Goal: Task Accomplishment & Management: Manage account settings

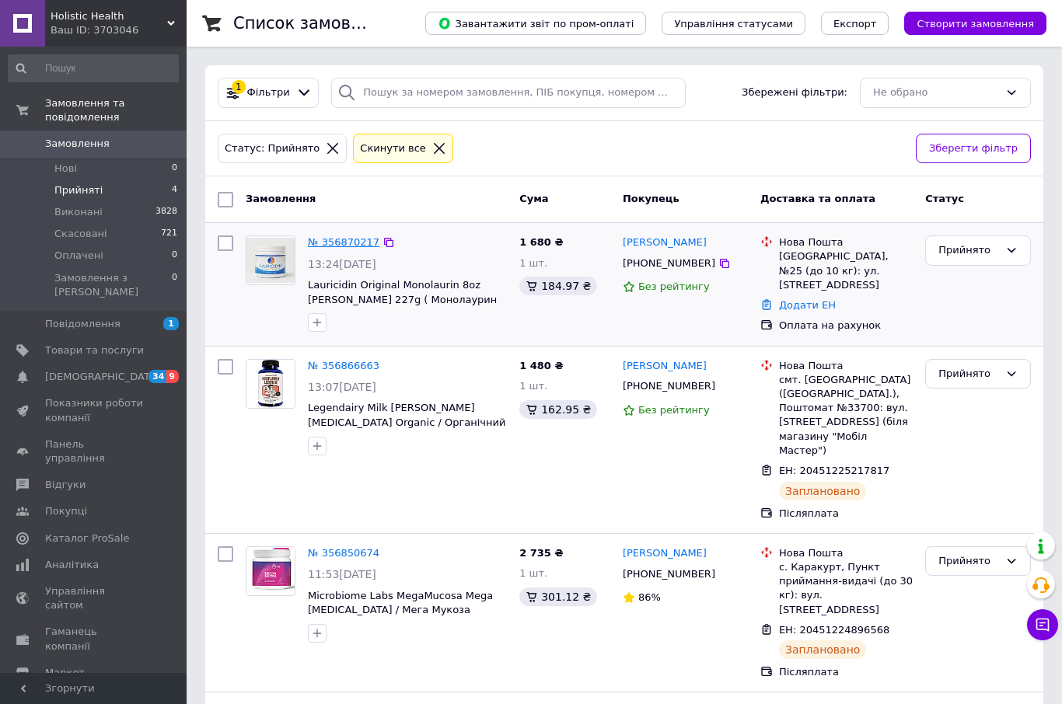
click at [349, 238] on link "№ 356870217" at bounding box center [344, 242] width 72 height 12
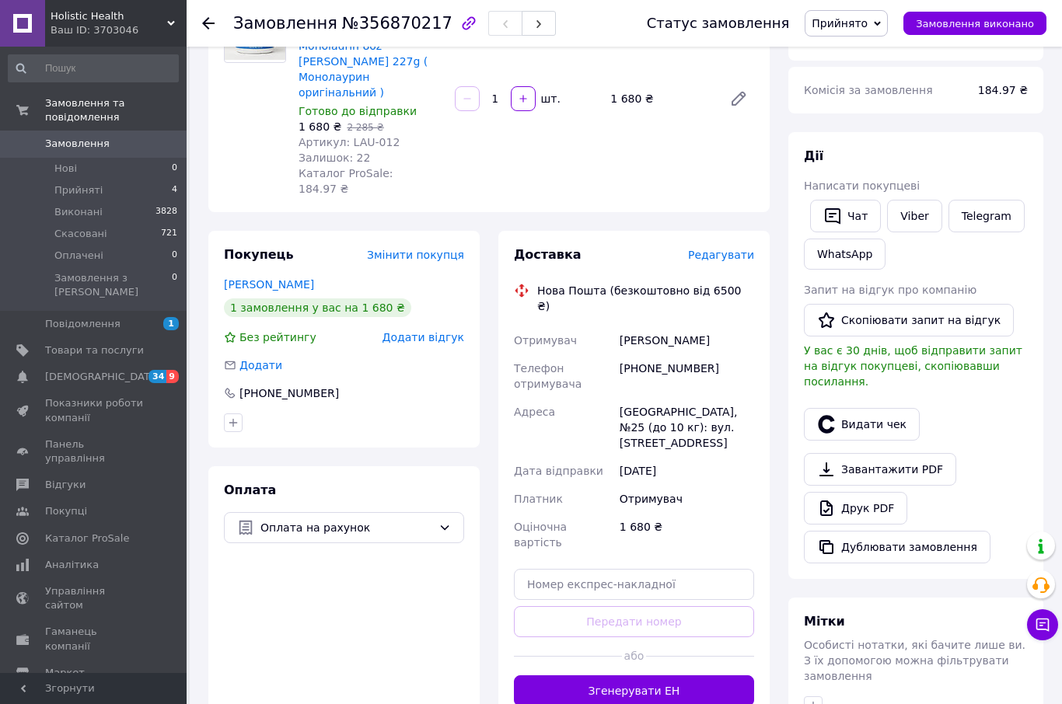
scroll to position [362, 0]
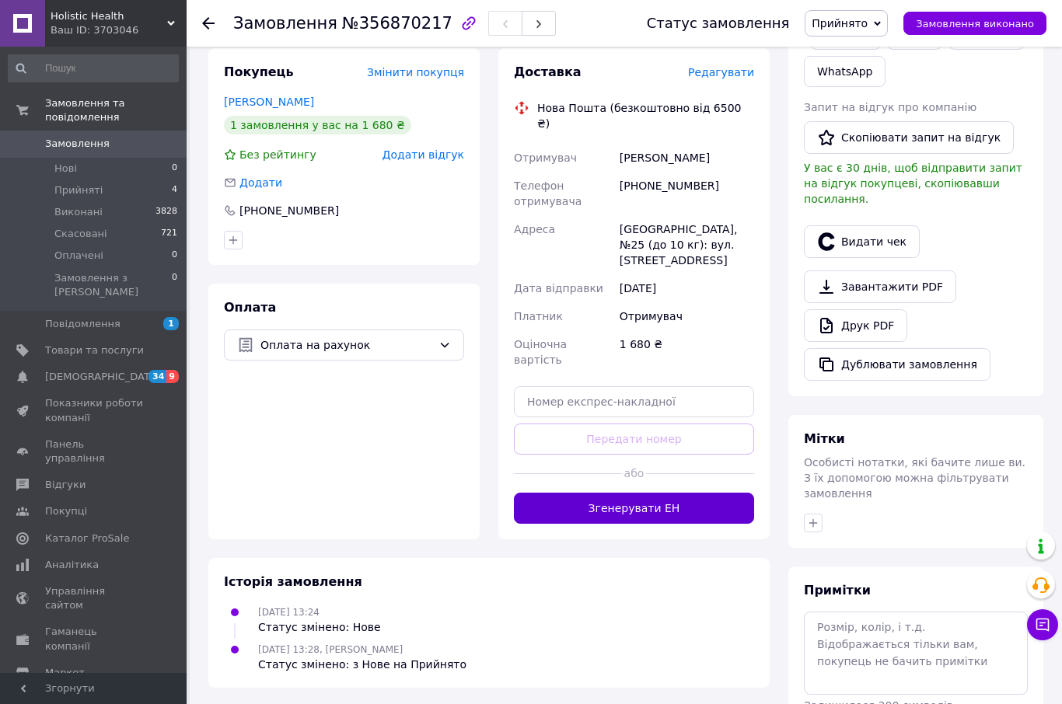
click at [712, 493] on button "Згенерувати ЕН" at bounding box center [634, 508] width 240 height 31
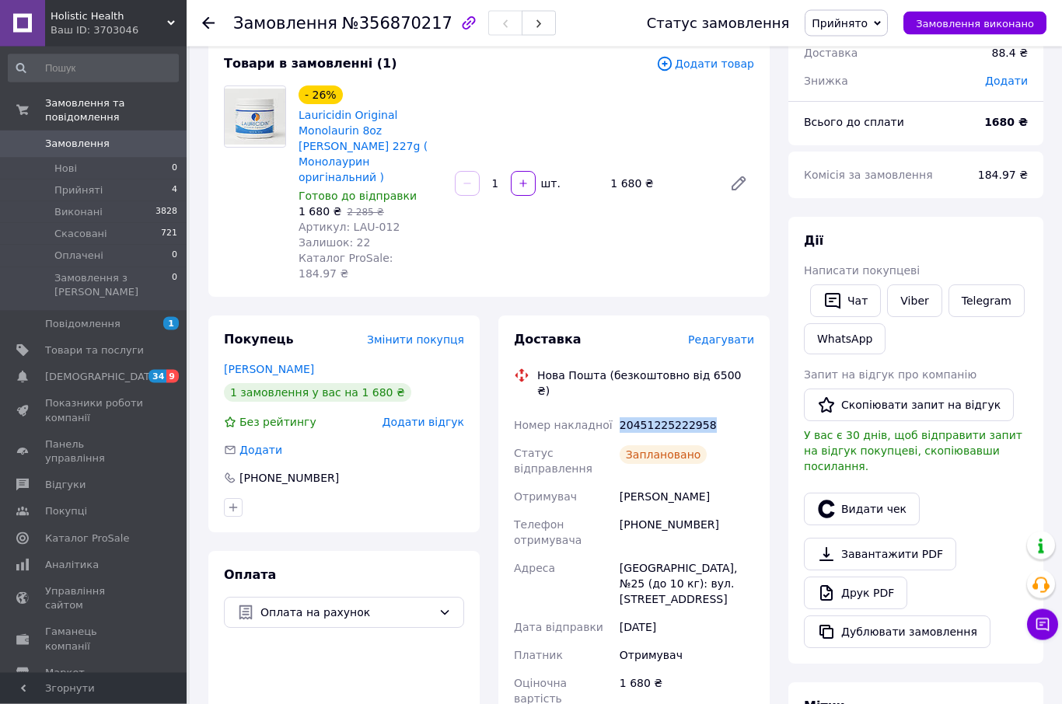
scroll to position [0, 0]
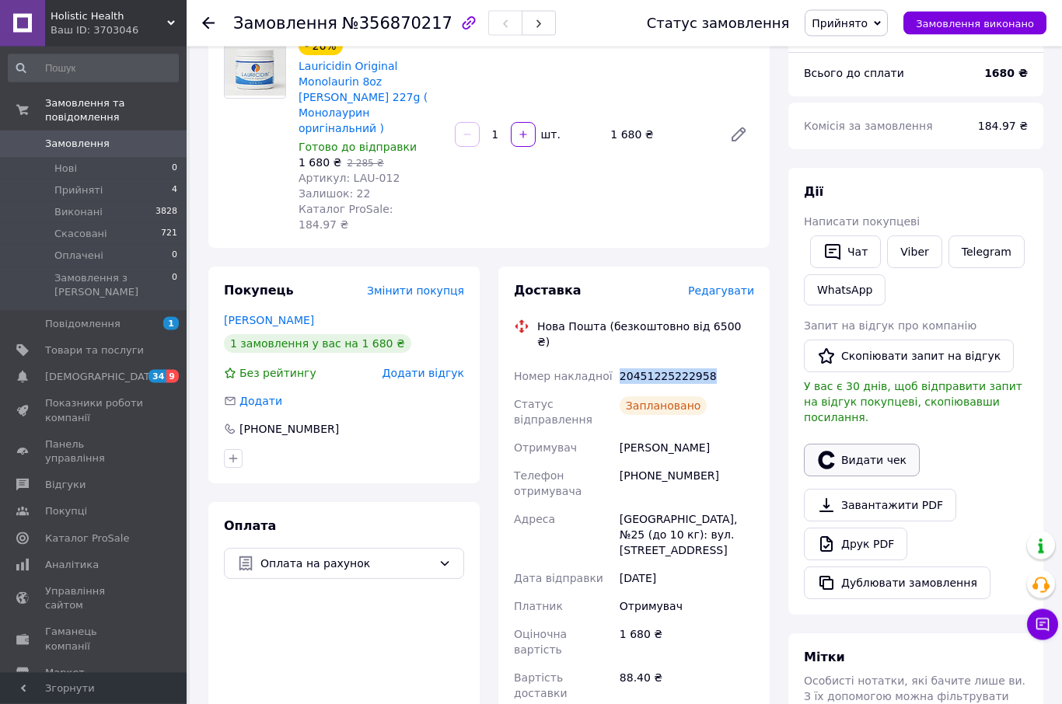
click at [887, 445] on button "Видати чек" at bounding box center [862, 461] width 116 height 33
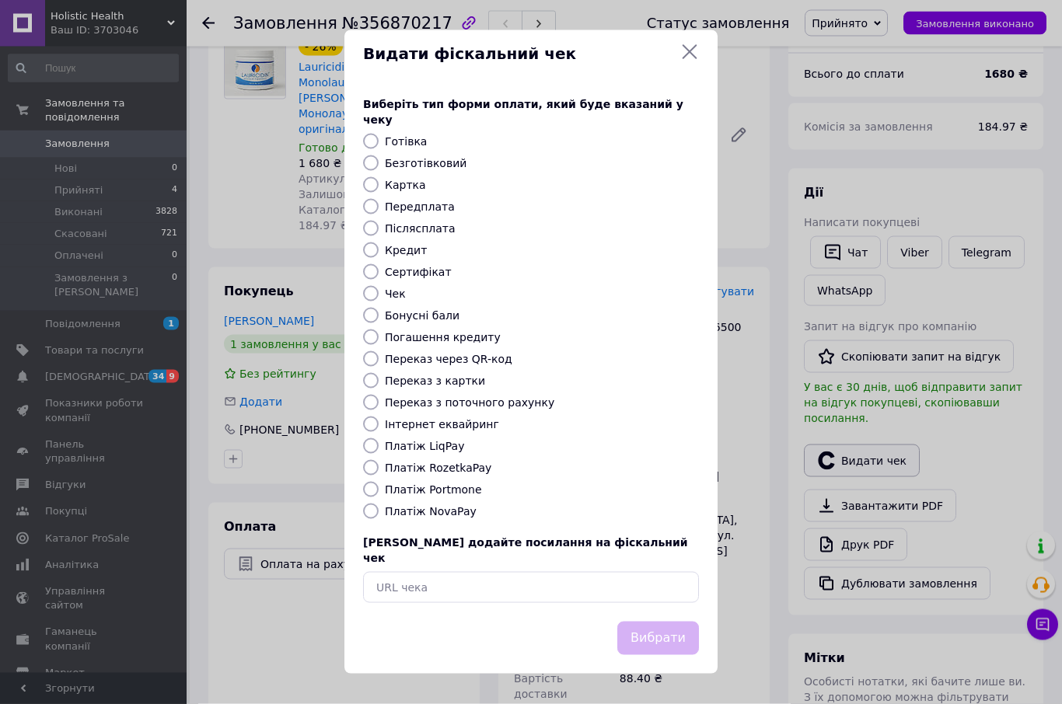
scroll to position [143, 0]
click at [443, 170] on label "Безготівковий" at bounding box center [426, 163] width 82 height 12
click at [379, 171] on input "Безготівковий" at bounding box center [371, 164] width 16 height 16
radio input "true"
click at [665, 654] on button "Вибрати" at bounding box center [658, 638] width 82 height 33
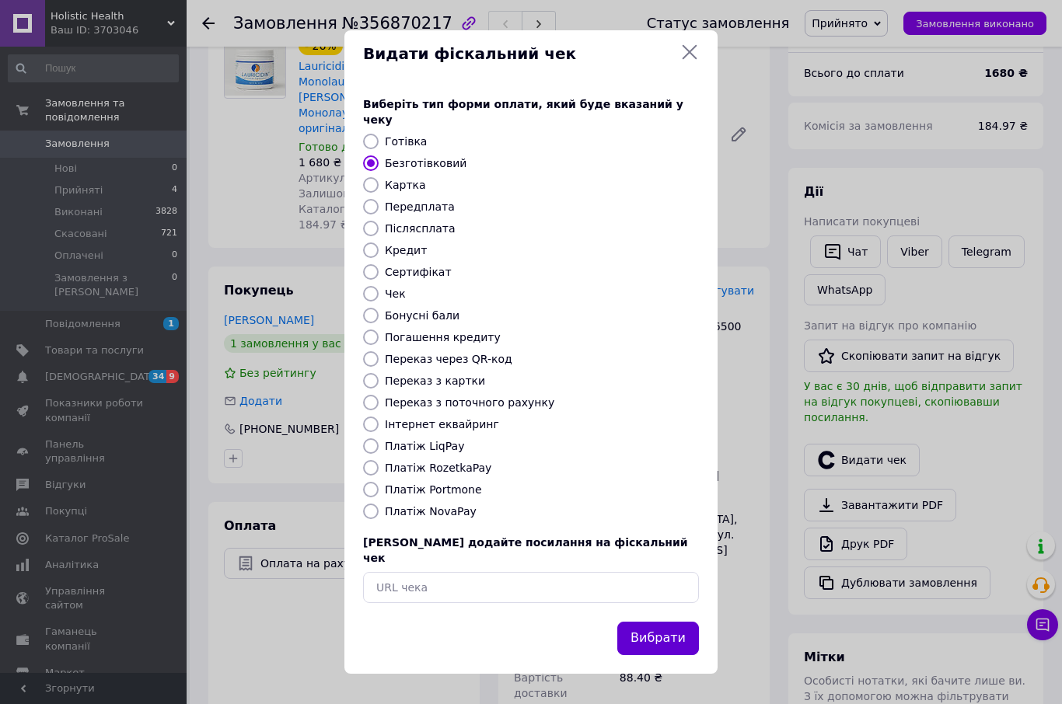
click at [661, 654] on button "Вибрати" at bounding box center [658, 638] width 82 height 33
click at [648, 655] on button "Вибрати" at bounding box center [658, 638] width 82 height 33
click at [647, 646] on button "Вибрати" at bounding box center [658, 638] width 82 height 33
click at [646, 645] on button "Вибрати" at bounding box center [658, 638] width 82 height 33
click at [659, 648] on button "Вибрати" at bounding box center [658, 638] width 82 height 33
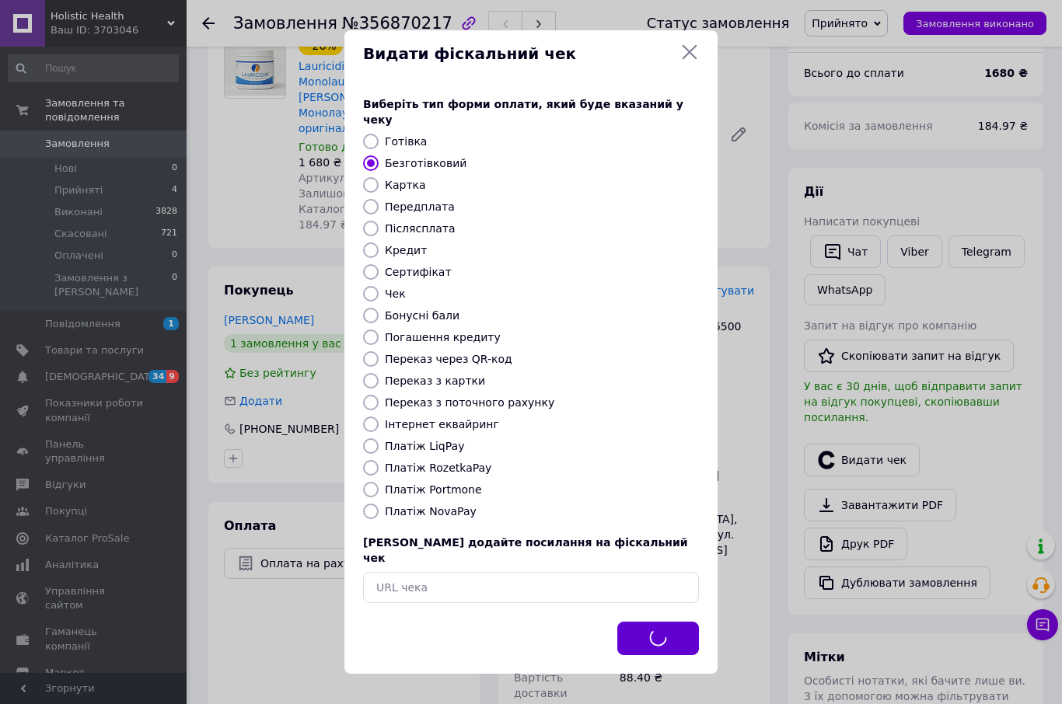
scroll to position [0, 0]
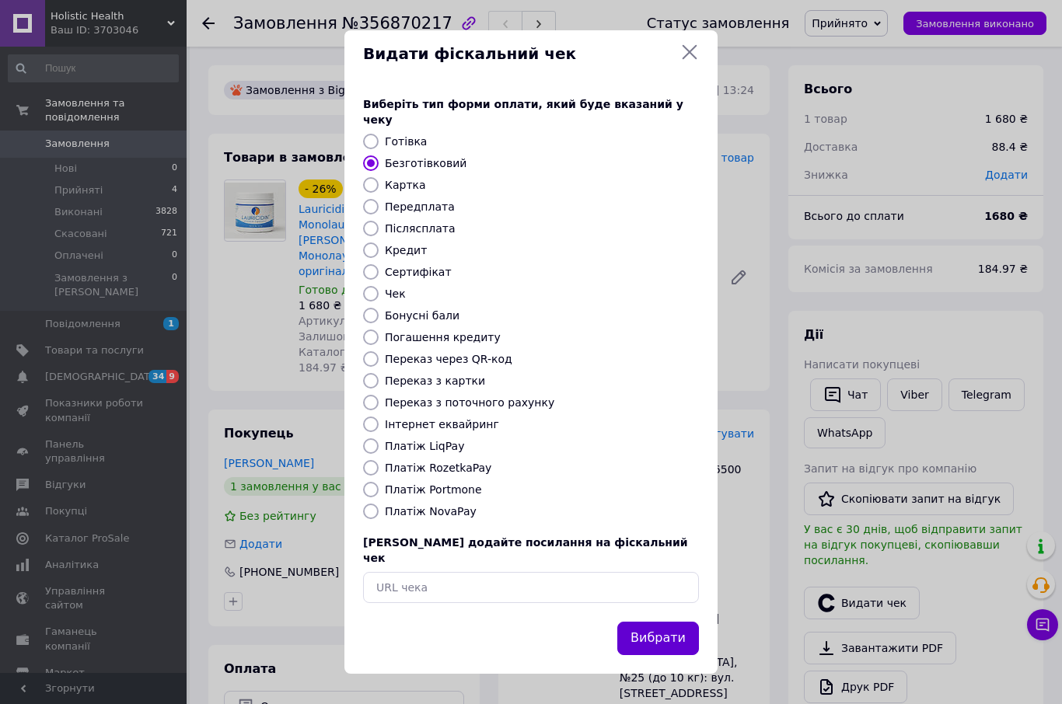
click at [671, 622] on button "Вибрати" at bounding box center [658, 638] width 82 height 33
click at [697, 61] on icon at bounding box center [689, 52] width 19 height 19
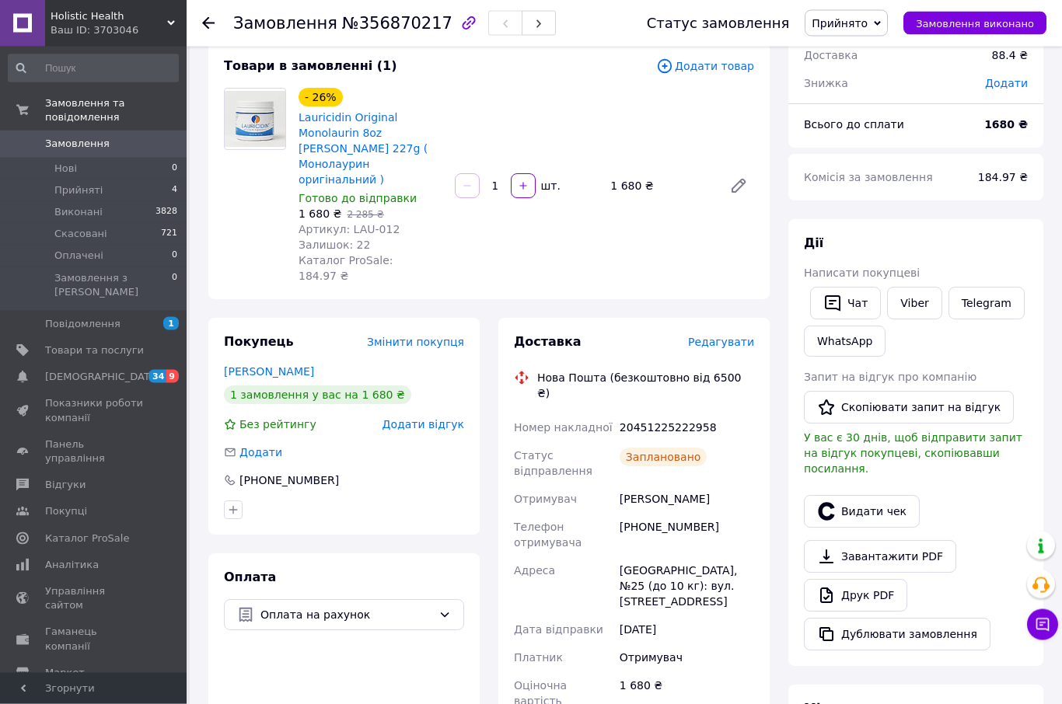
scroll to position [92, 0]
click at [874, 495] on button "Видати чек" at bounding box center [862, 511] width 116 height 33
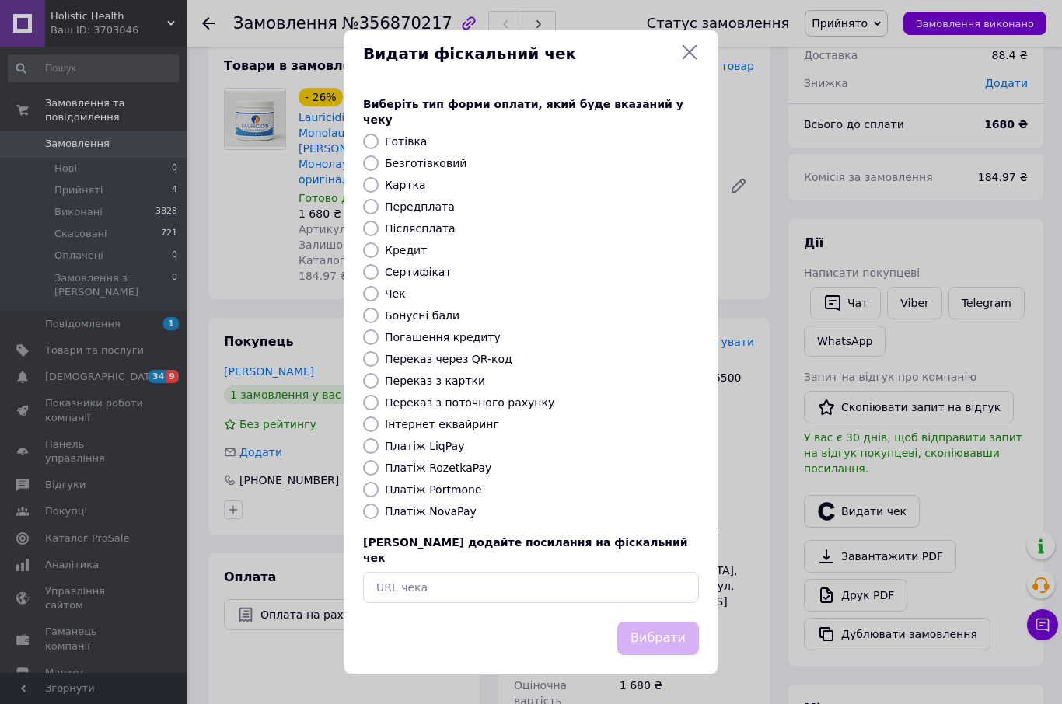
click at [459, 170] on label "Безготівковий" at bounding box center [426, 163] width 82 height 12
click at [379, 171] on input "Безготівковий" at bounding box center [371, 164] width 16 height 16
radio input "true"
click at [662, 652] on button "Вибрати" at bounding box center [658, 638] width 82 height 33
click at [667, 641] on button "Вибрати" at bounding box center [658, 638] width 82 height 33
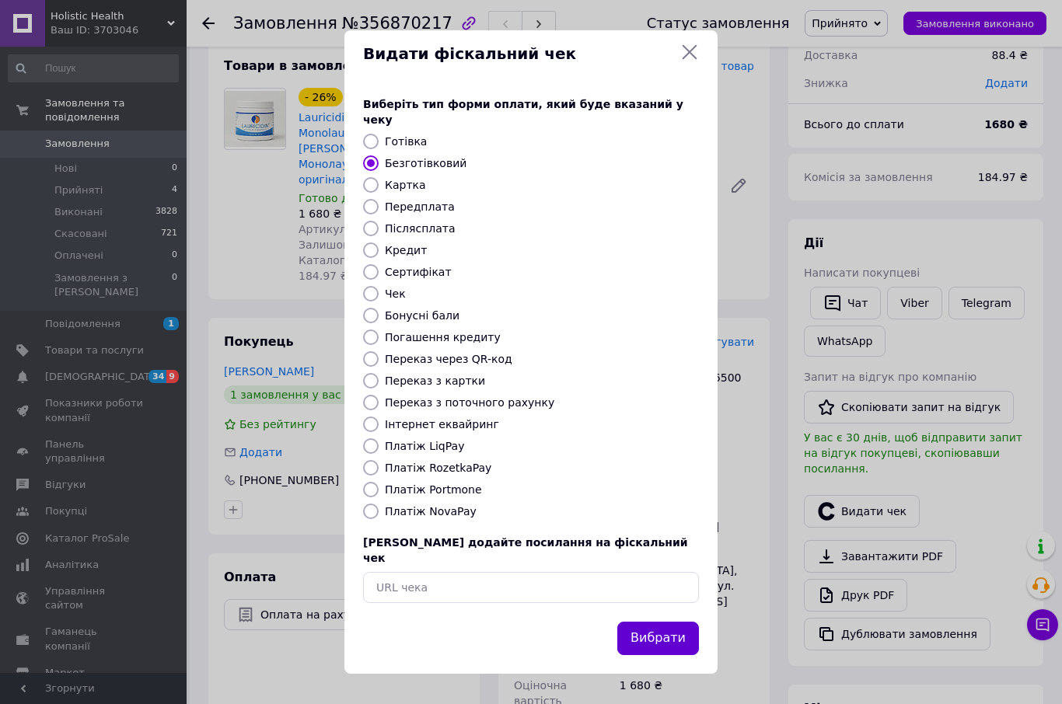
click at [664, 653] on button "Вибрати" at bounding box center [658, 638] width 82 height 33
click at [662, 652] on button "Вибрати" at bounding box center [658, 638] width 82 height 33
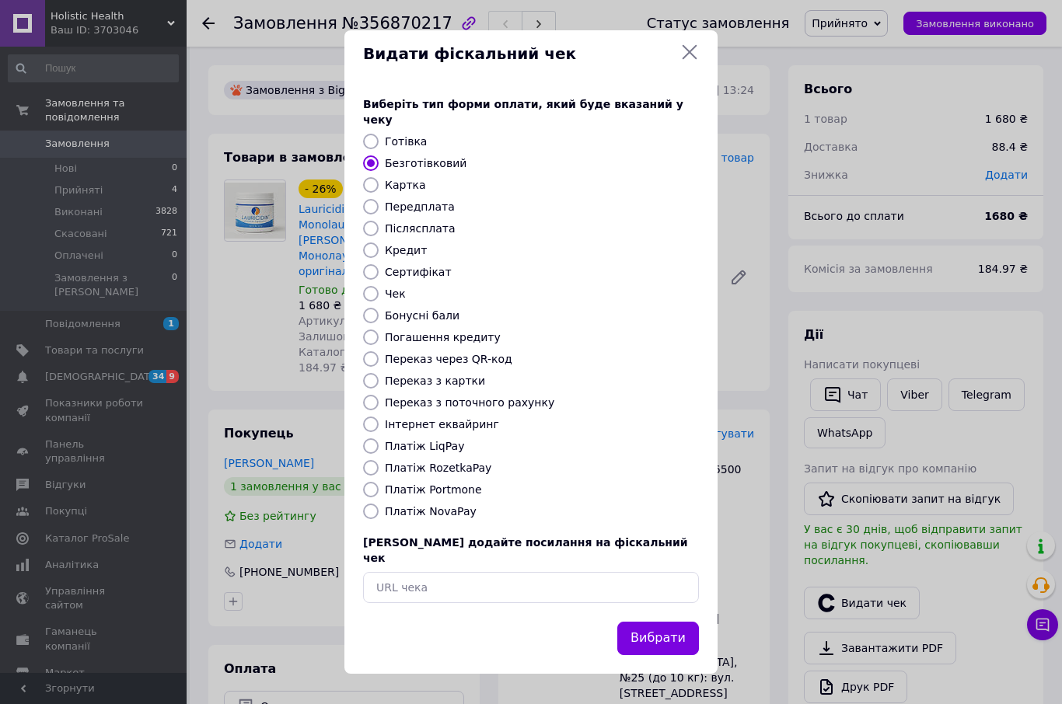
click at [691, 60] on icon at bounding box center [690, 52] width 15 height 15
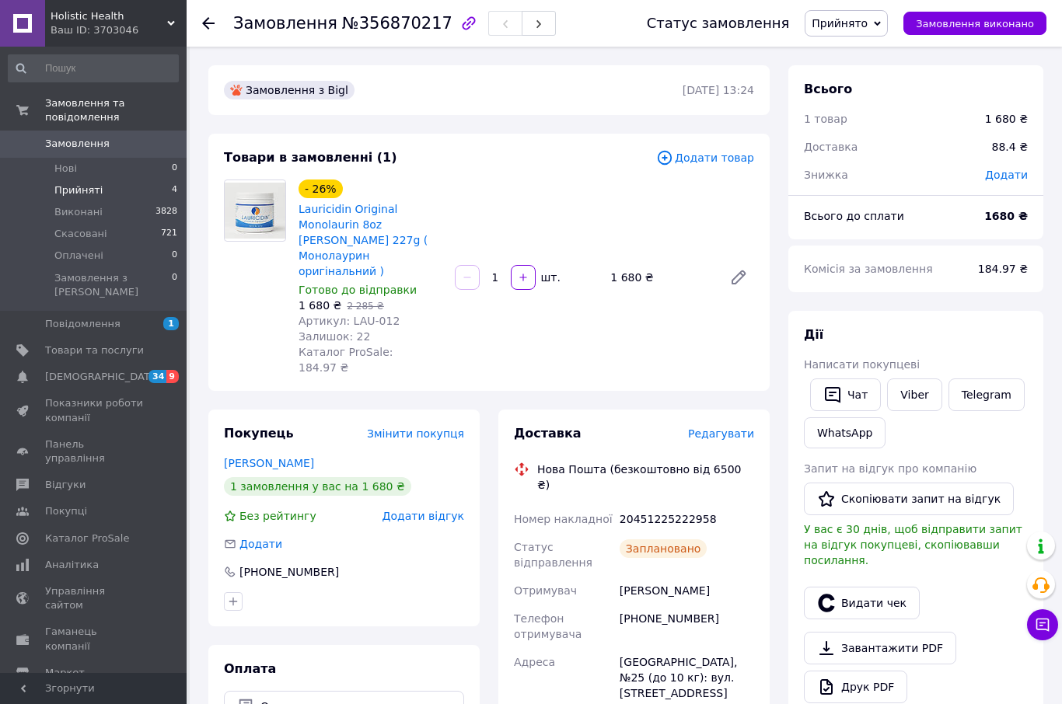
click at [107, 192] on li "Прийняті 4" at bounding box center [93, 191] width 187 height 22
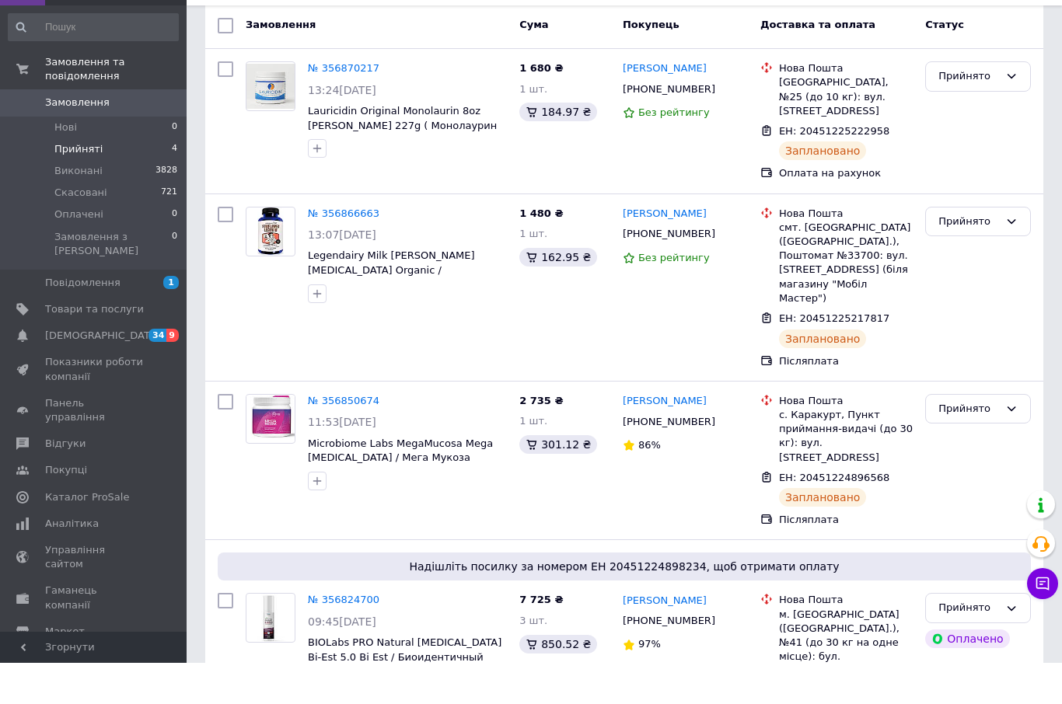
scroll to position [127, 0]
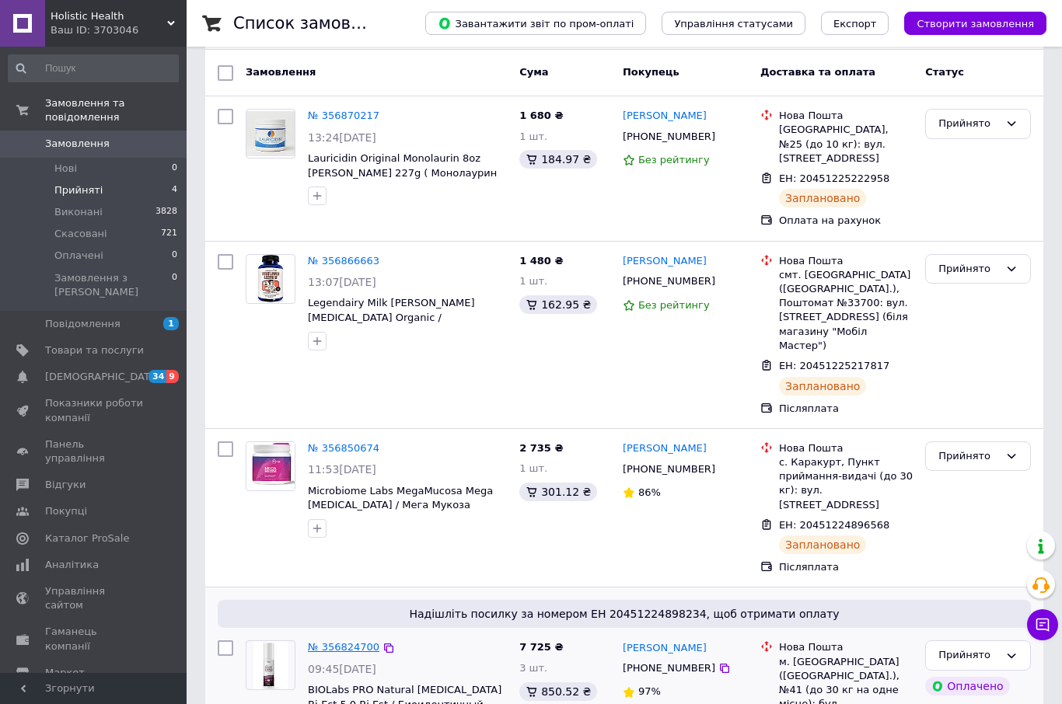
click at [322, 641] on link "№ 356824700" at bounding box center [344, 647] width 72 height 12
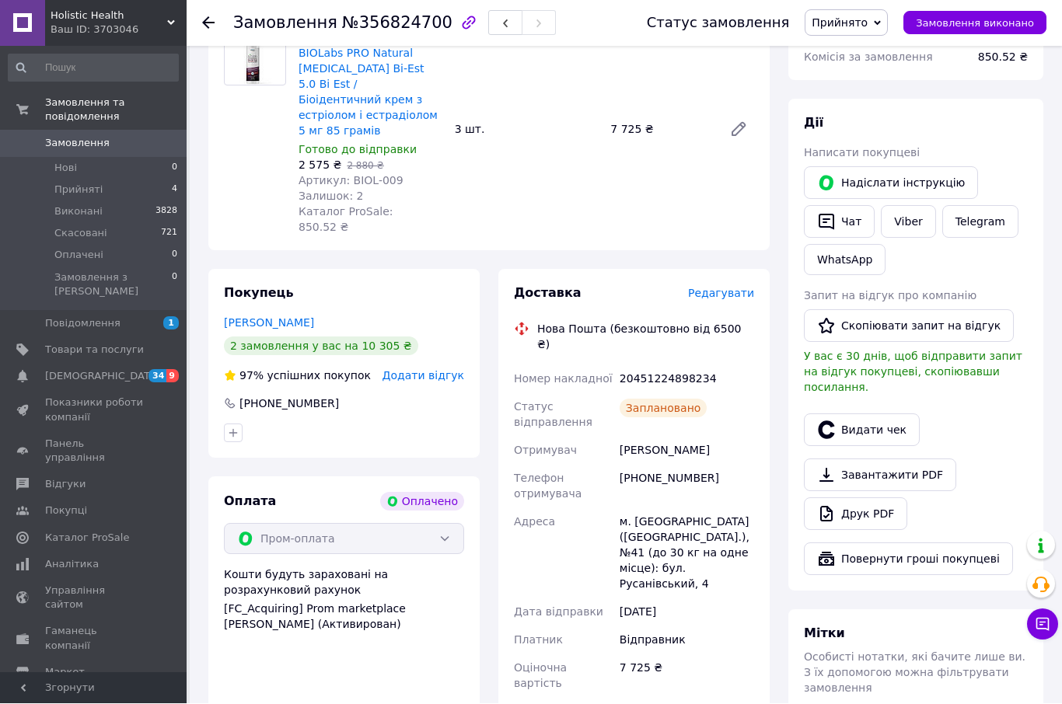
scroll to position [201, 0]
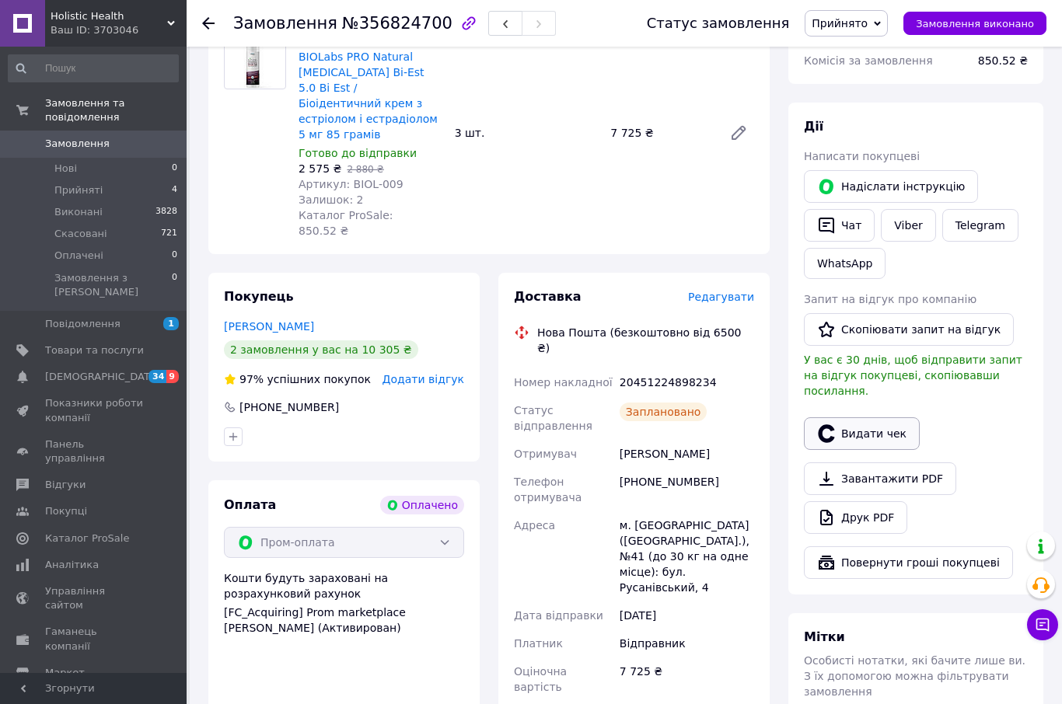
click at [894, 418] on button "Видати чек" at bounding box center [862, 434] width 116 height 33
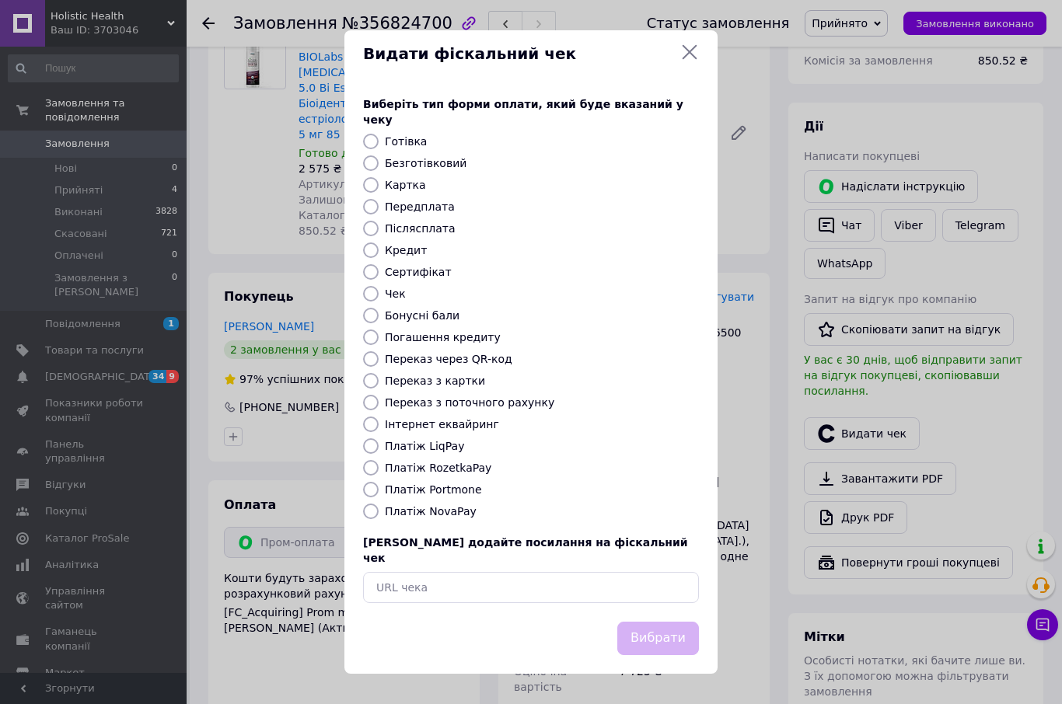
click at [431, 152] on div "Виберіть тип форми оплати, який буде вказаний у чеку Готівка Безготівковий Карт…" at bounding box center [530, 350] width 373 height 544
click at [442, 168] on label "Безготівковий" at bounding box center [426, 163] width 82 height 12
click at [379, 168] on input "Безготівковий" at bounding box center [371, 164] width 16 height 16
radio input "true"
click at [674, 626] on button "Вибрати" at bounding box center [658, 638] width 82 height 33
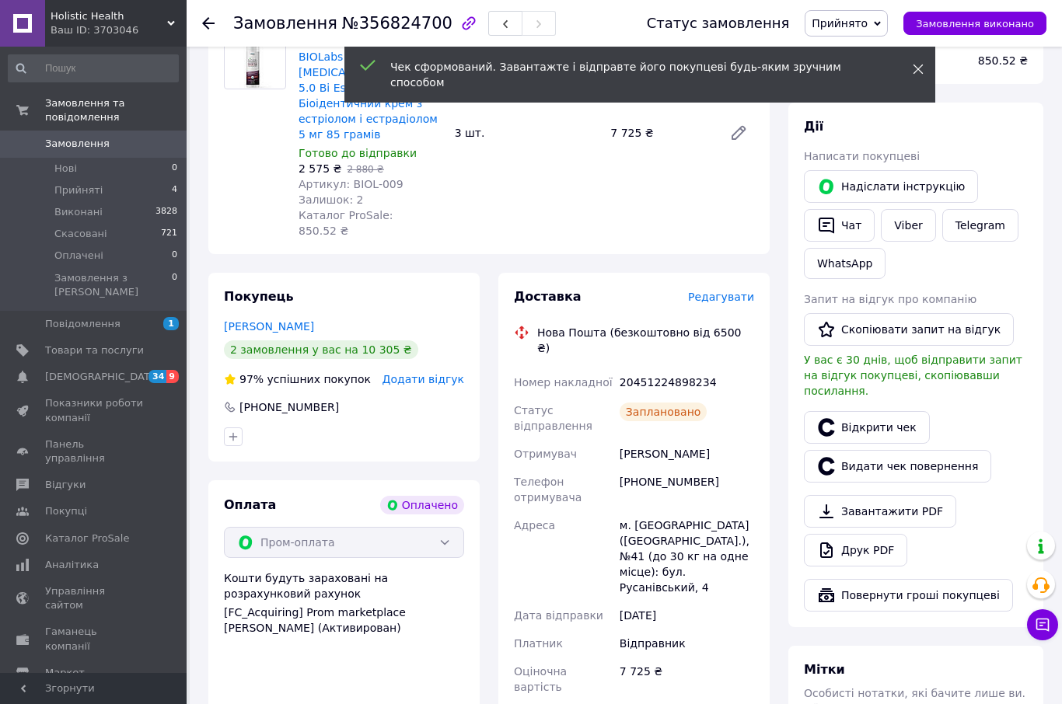
click at [921, 65] on icon at bounding box center [918, 69] width 11 height 11
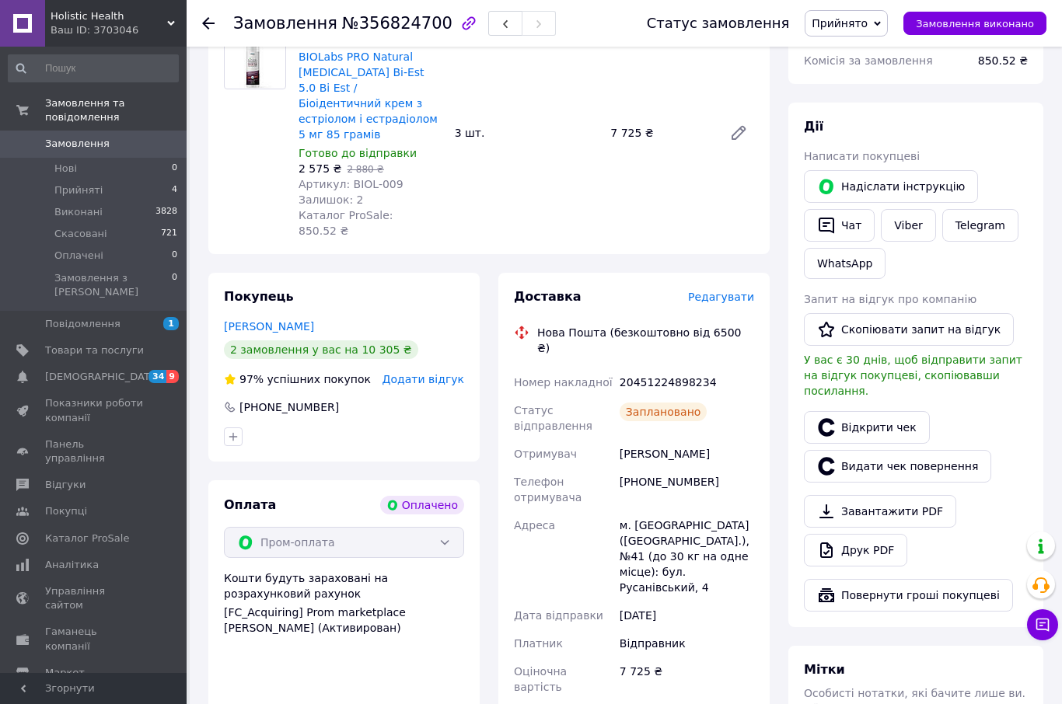
click at [868, 21] on span "Прийнято" at bounding box center [840, 23] width 56 height 12
click at [869, 51] on li "Виконано" at bounding box center [847, 54] width 82 height 23
click at [128, 188] on li "Прийняті 4" at bounding box center [93, 191] width 187 height 22
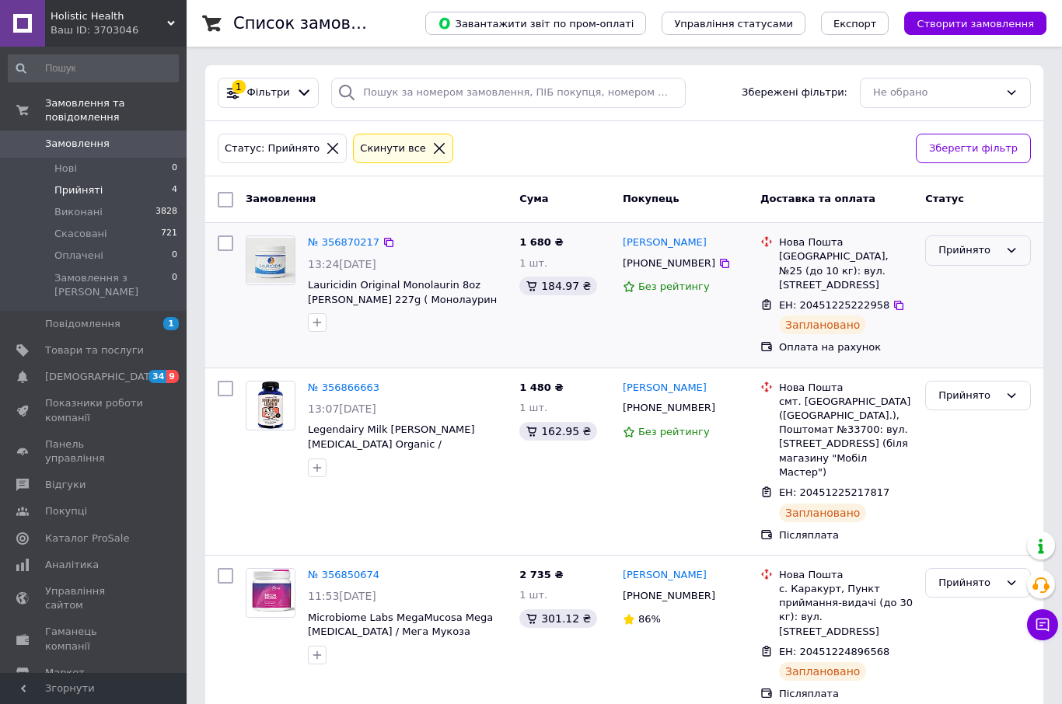
click at [986, 260] on div "Прийнято" at bounding box center [978, 251] width 106 height 30
click at [987, 285] on li "Виконано" at bounding box center [978, 283] width 104 height 29
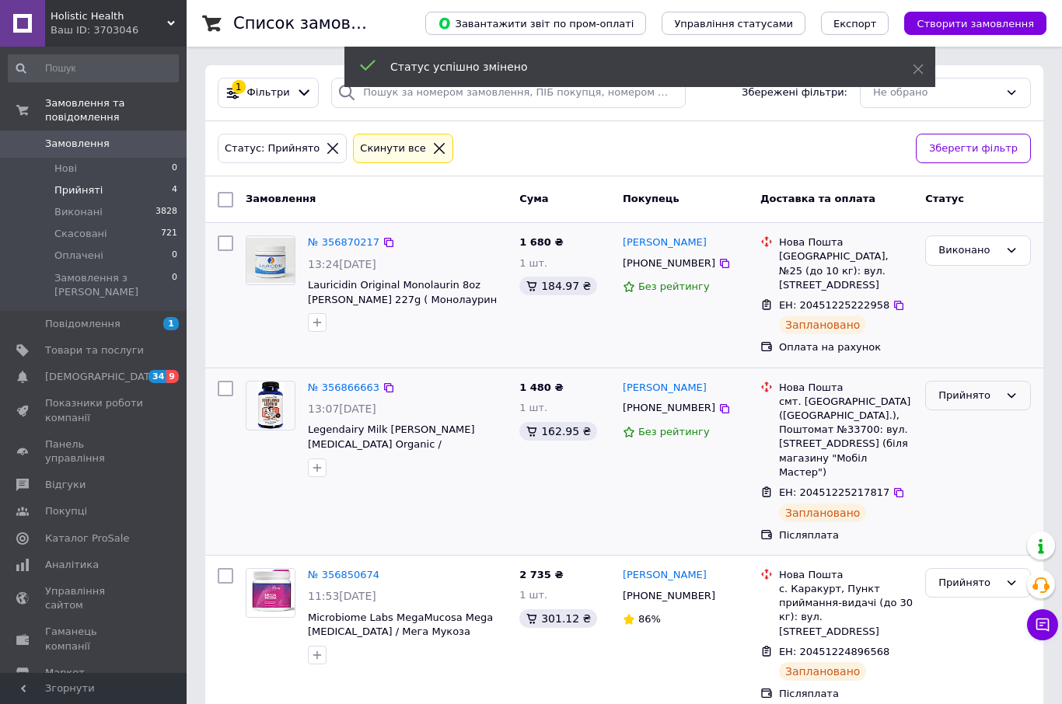
click at [1023, 381] on div "Прийнято" at bounding box center [978, 396] width 106 height 30
click at [1002, 414] on li "Виконано" at bounding box center [978, 428] width 104 height 29
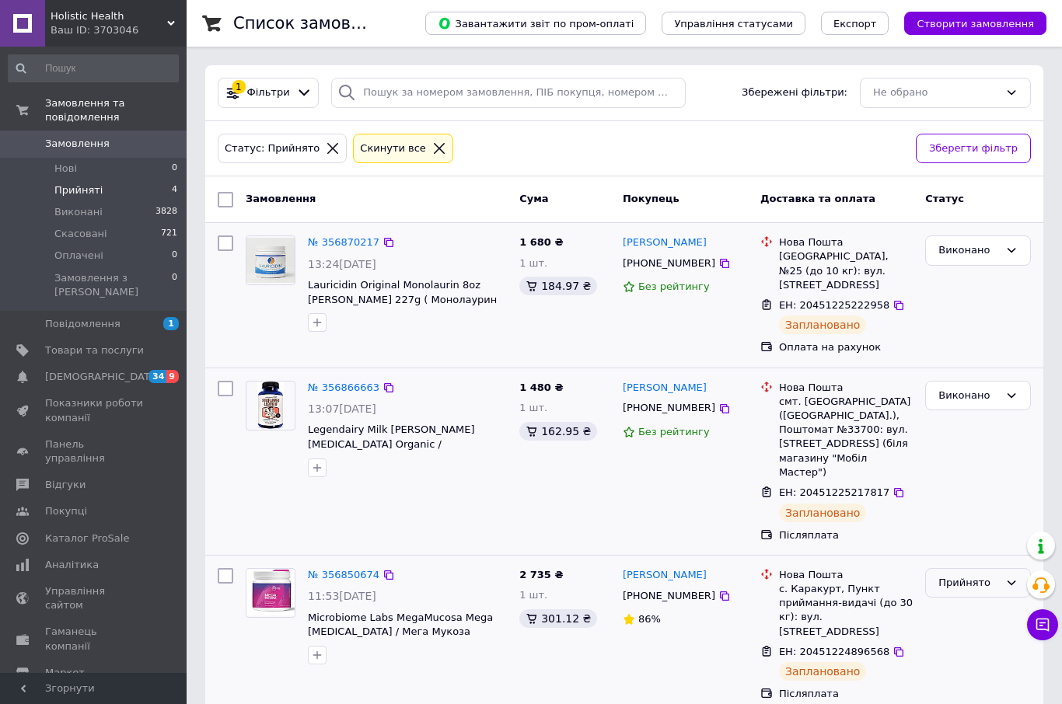
click at [976, 575] on div "Прийнято" at bounding box center [969, 583] width 61 height 16
click at [973, 601] on li "Виконано" at bounding box center [978, 615] width 104 height 29
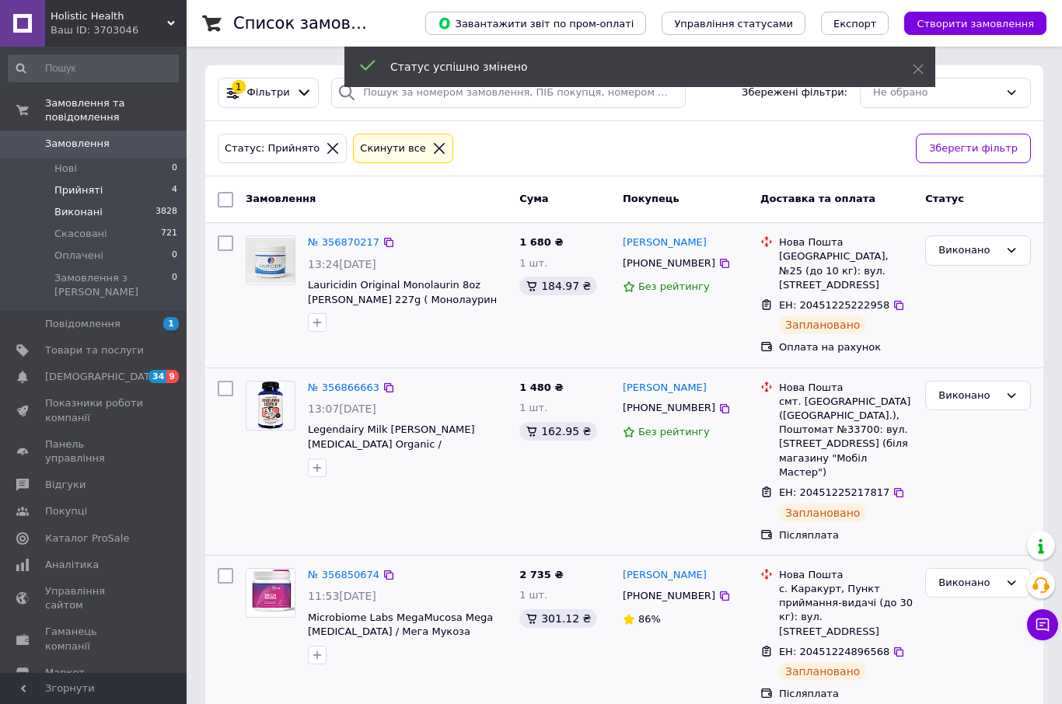
click at [102, 211] on li "Виконані 3828" at bounding box center [93, 212] width 187 height 22
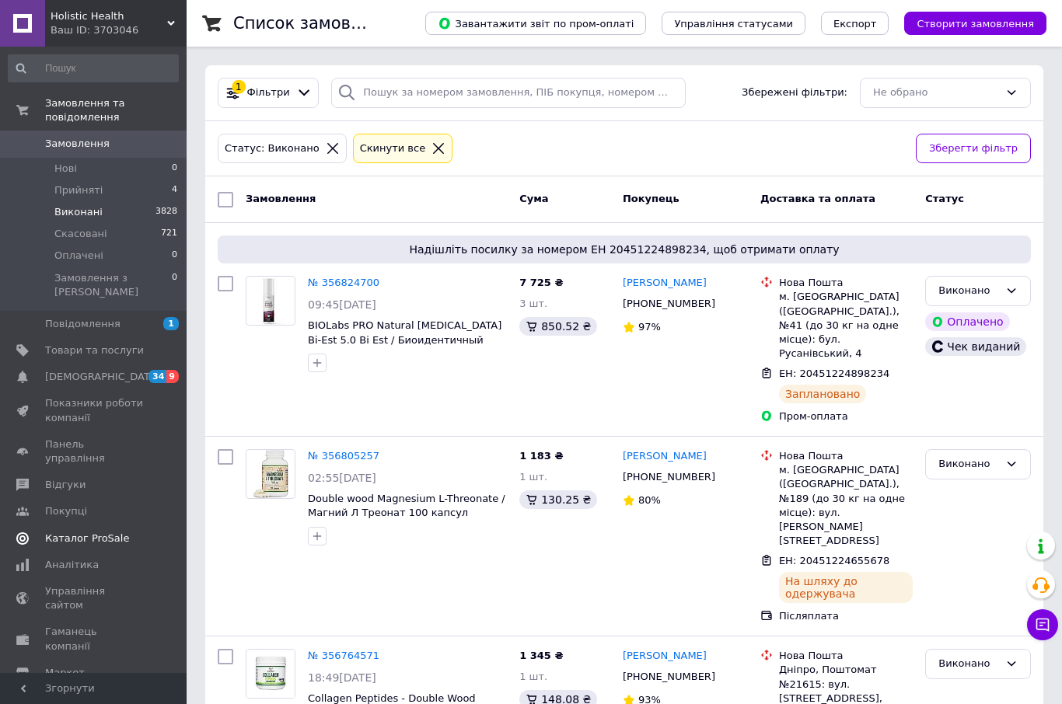
click at [120, 532] on span "Каталог ProSale" at bounding box center [87, 539] width 84 height 14
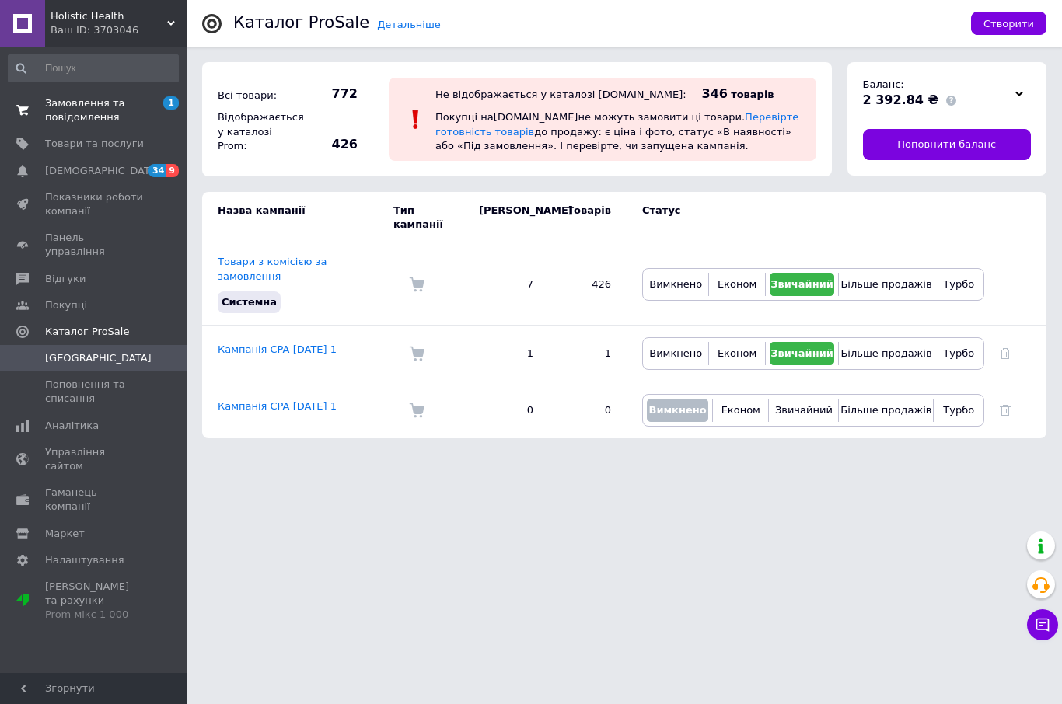
click at [131, 103] on span "Замовлення та повідомлення" at bounding box center [94, 110] width 99 height 28
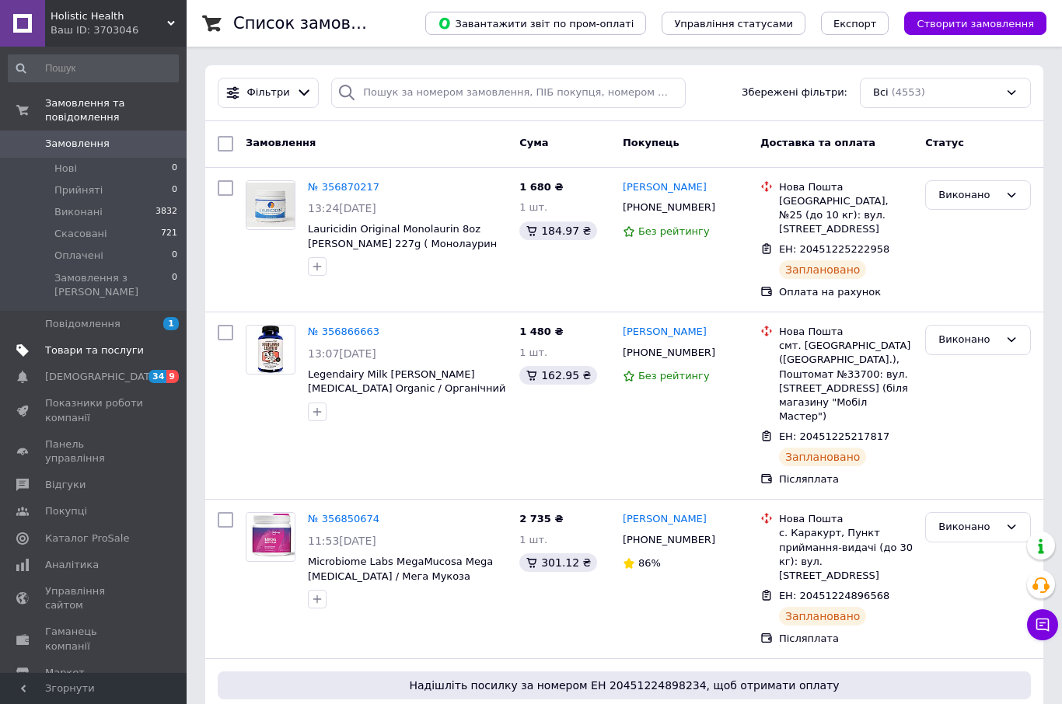
click at [135, 344] on span "Товари та послуги" at bounding box center [94, 351] width 99 height 14
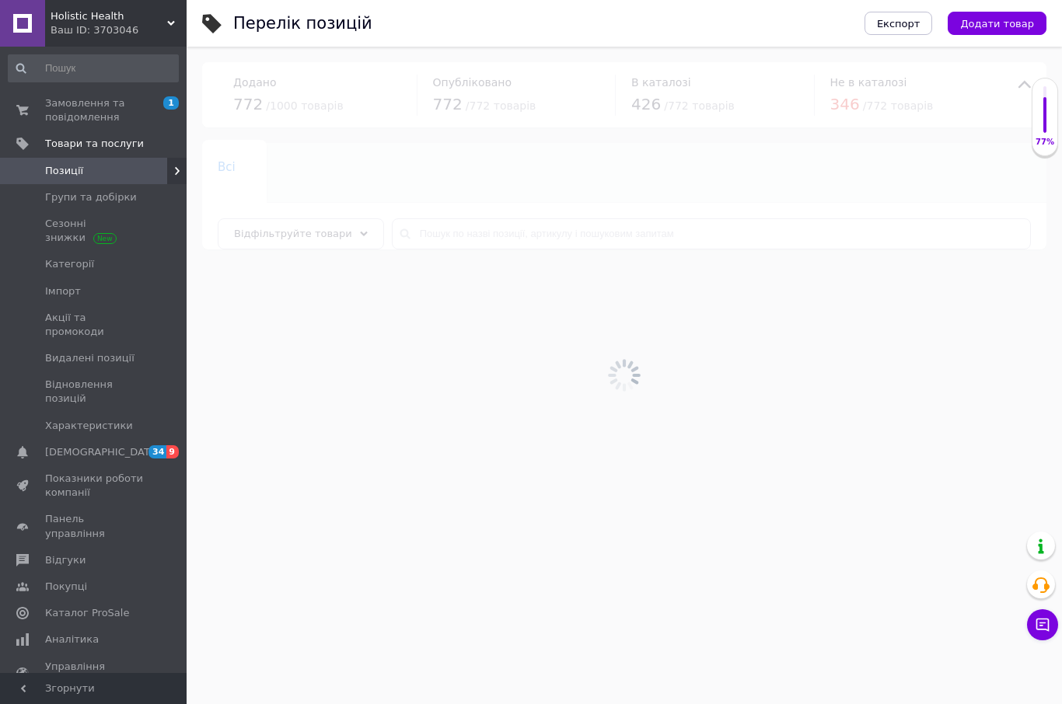
click at [460, 253] on div at bounding box center [625, 376] width 876 height 658
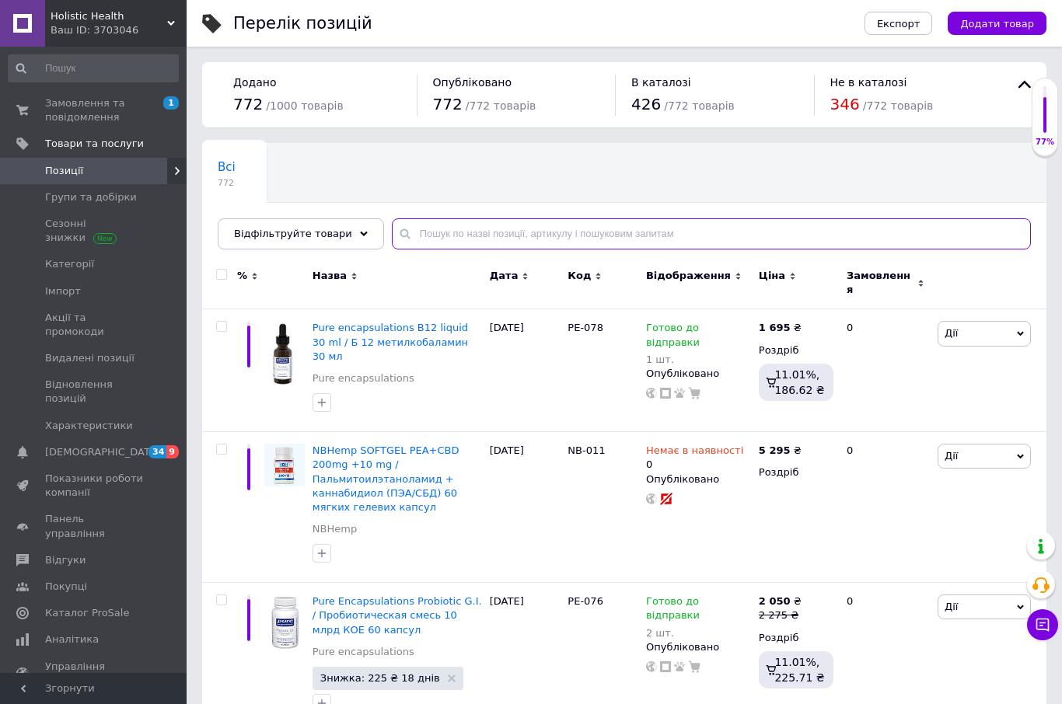
click at [477, 239] on input "text" at bounding box center [711, 233] width 639 height 31
type input "BI EST"
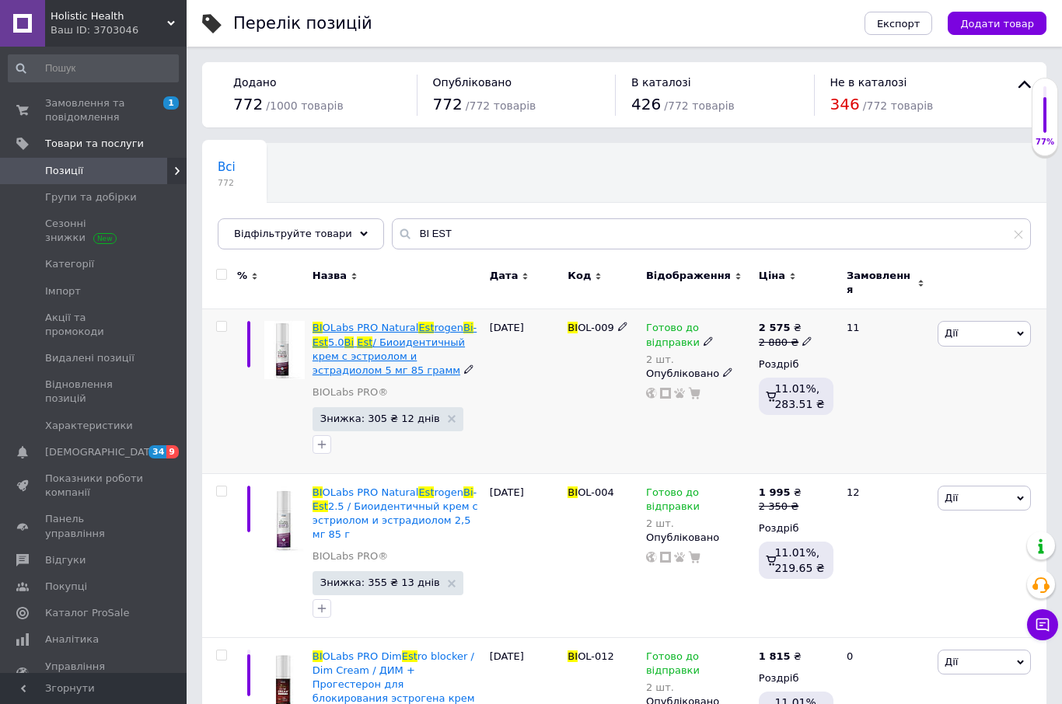
click at [408, 341] on span "/ Биоидентичный крем с эстриолом и эстрадиолом 5 мг 85 грамм" at bounding box center [389, 357] width 152 height 40
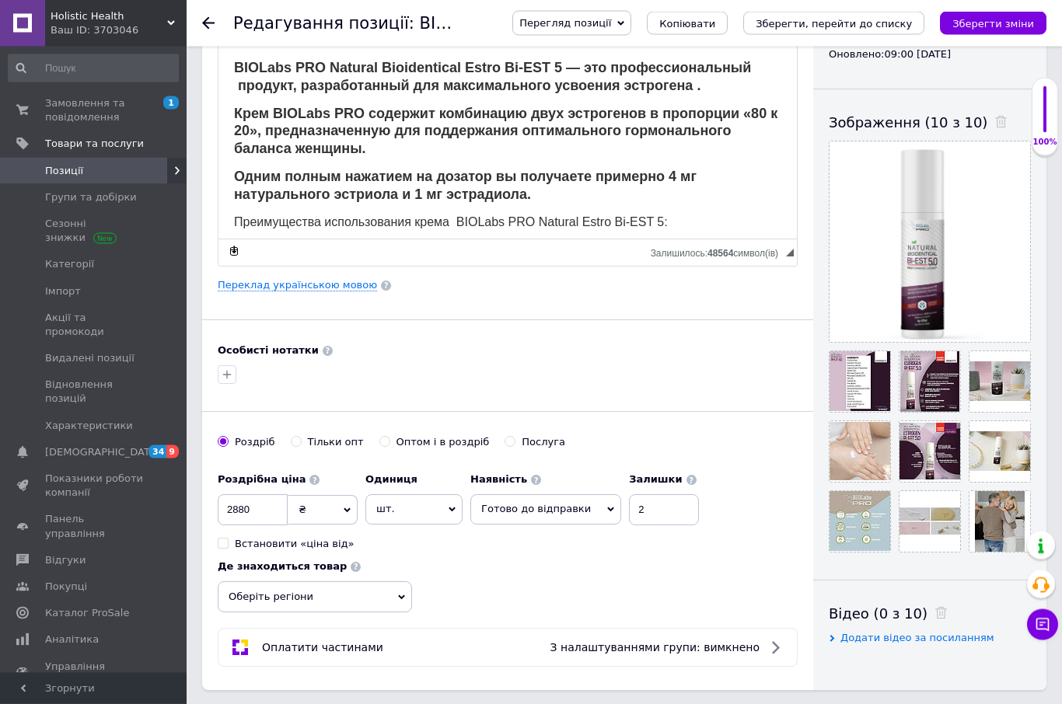
scroll to position [216, 0]
click at [664, 509] on input "2" at bounding box center [664, 510] width 70 height 31
type input "3"
click at [991, 25] on icon "Зберегти зміни" at bounding box center [994, 24] width 82 height 12
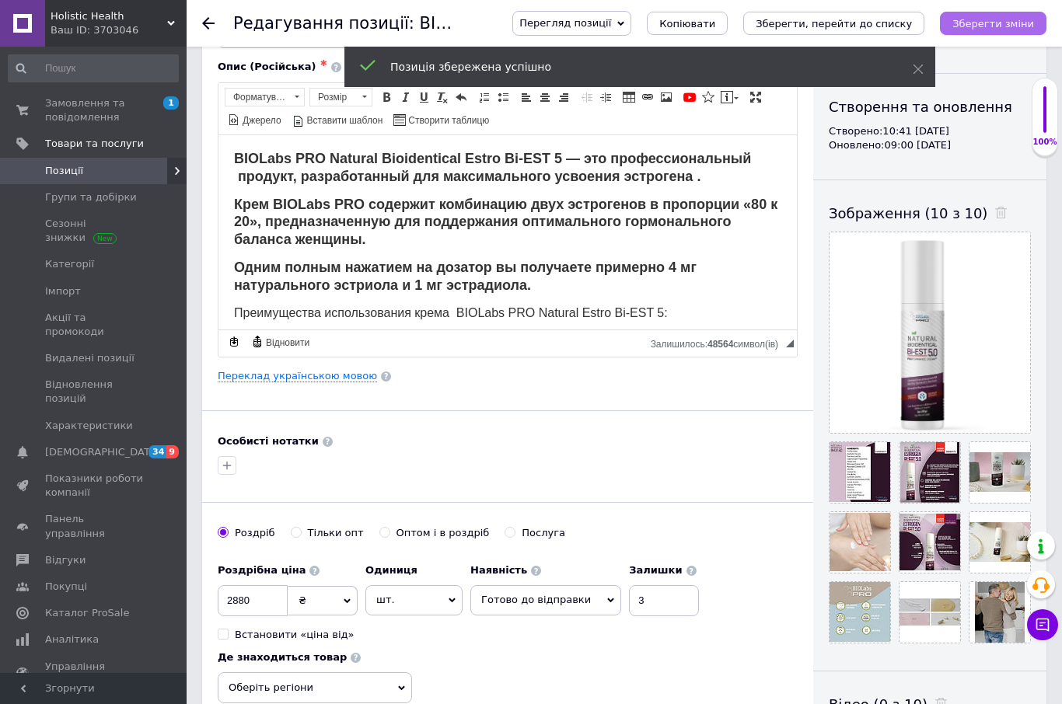
scroll to position [0, 0]
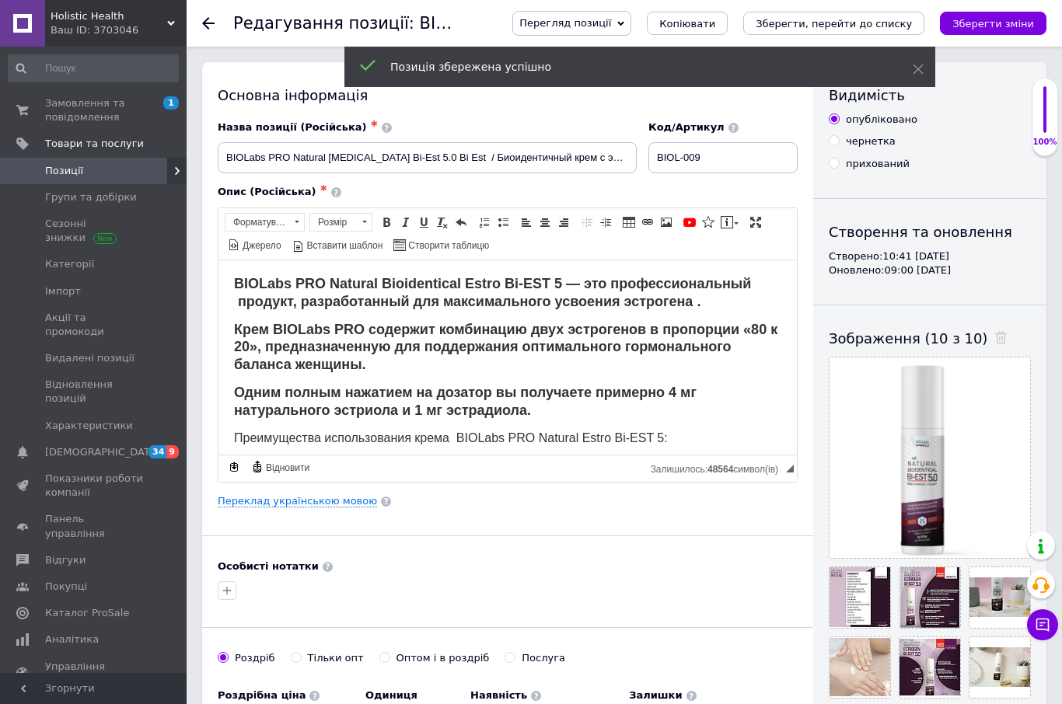
click at [147, 159] on link "Позиції" at bounding box center [93, 171] width 187 height 26
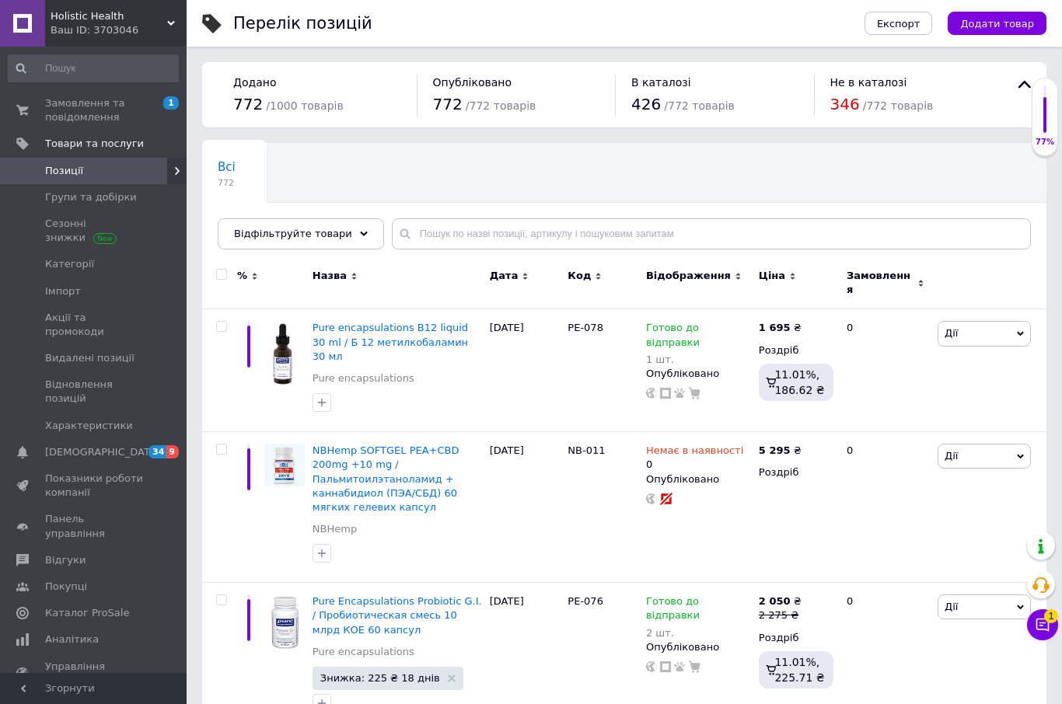
click at [131, 173] on span "Позиції" at bounding box center [94, 171] width 99 height 14
click at [491, 208] on div "Всі 772 Ok Відфільтровано... Зберегти" at bounding box center [624, 204] width 844 height 128
click at [503, 227] on input "text" at bounding box center [711, 233] width 639 height 31
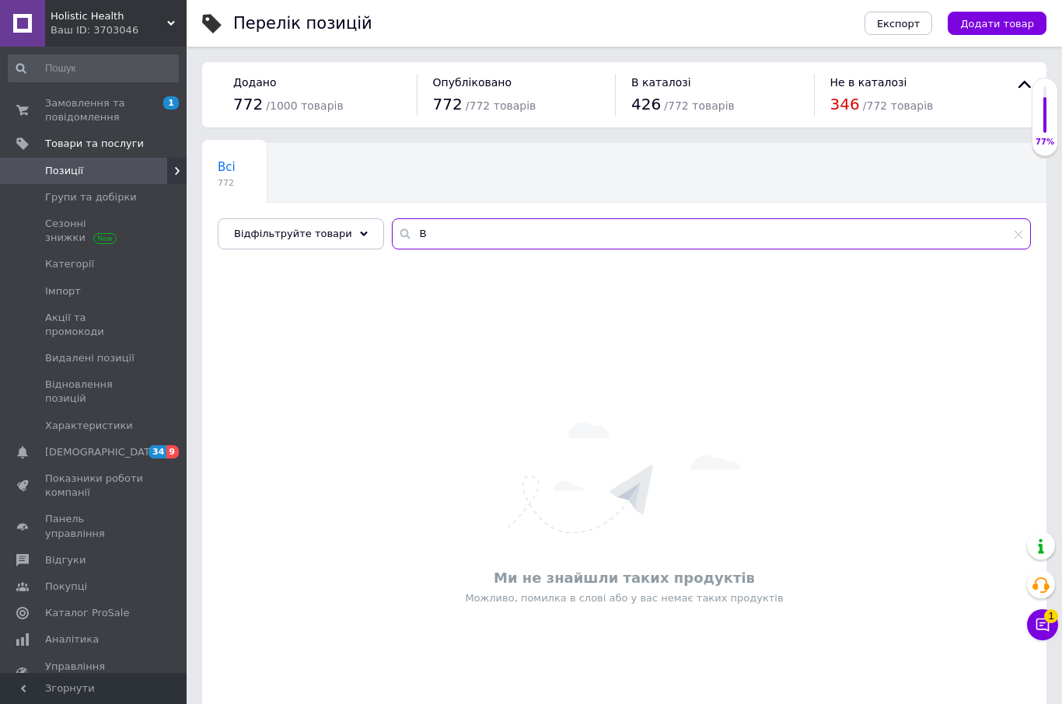
type input "В"
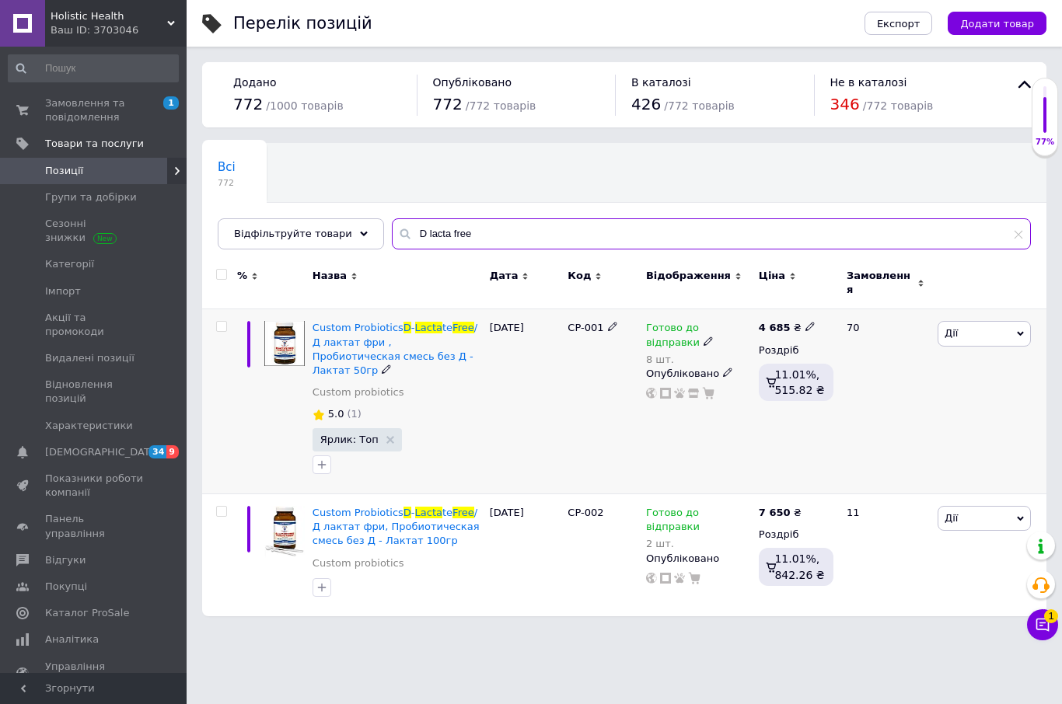
type input "D lacta free"
click at [704, 337] on icon at bounding box center [708, 341] width 9 height 9
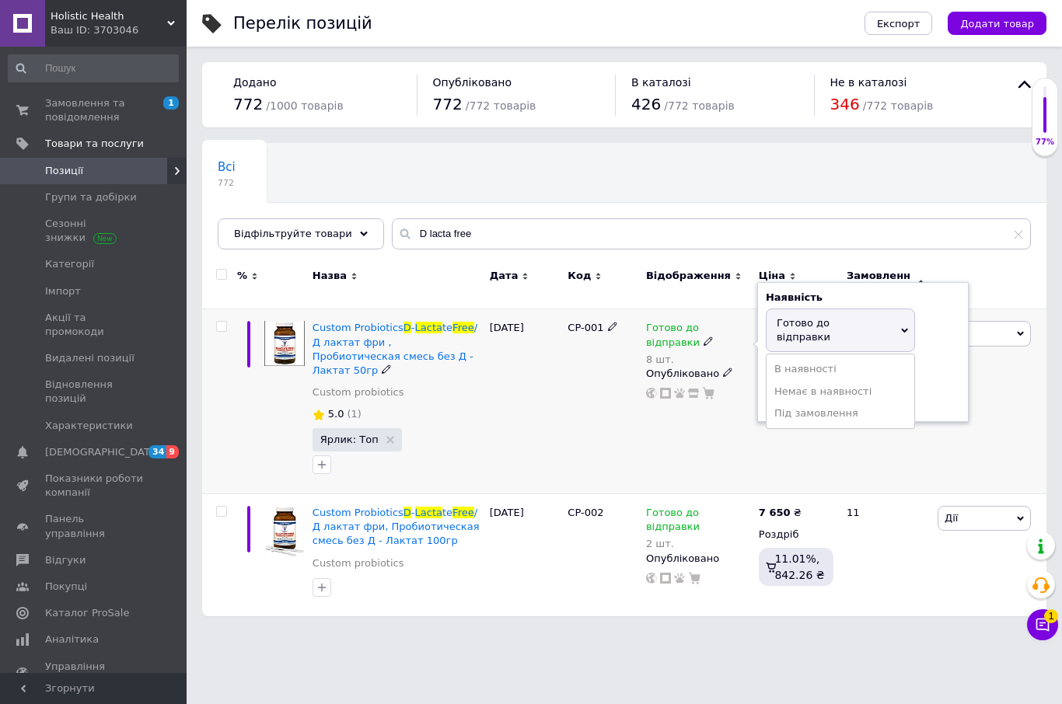
click at [904, 327] on icon at bounding box center [904, 330] width 7 height 7
click at [837, 384] on input "8" at bounding box center [825, 398] width 118 height 31
type input "5"
click at [563, 390] on div "[DATE]" at bounding box center [525, 401] width 79 height 185
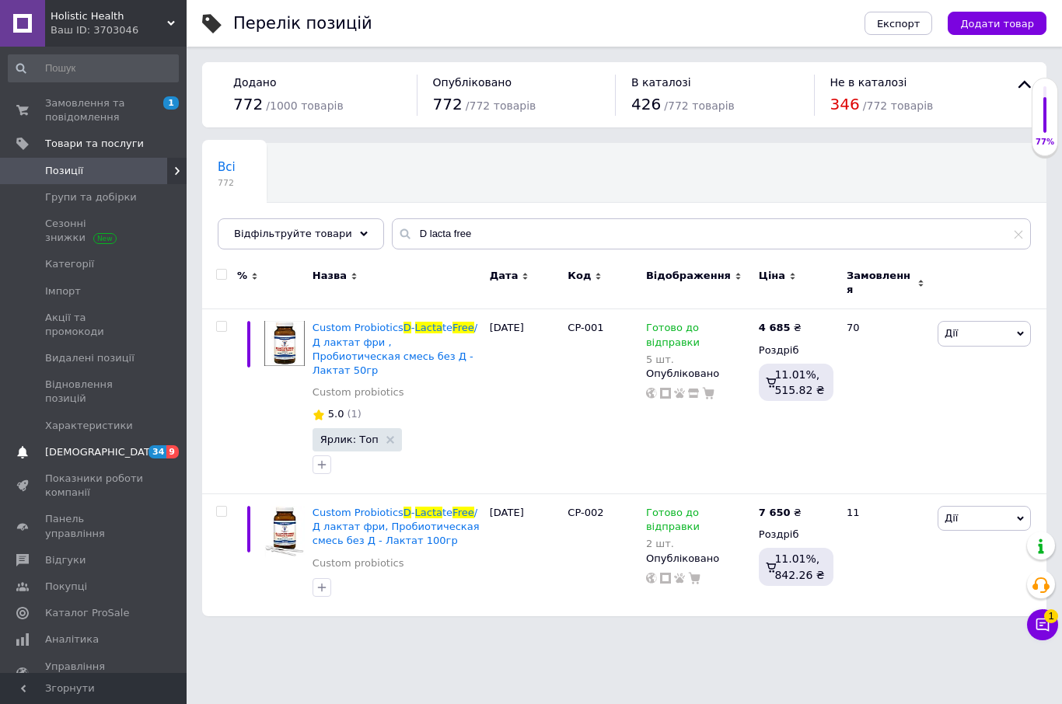
click at [143, 446] on span "[DEMOGRAPHIC_DATA]" at bounding box center [94, 453] width 99 height 14
